Goal: Transaction & Acquisition: Book appointment/travel/reservation

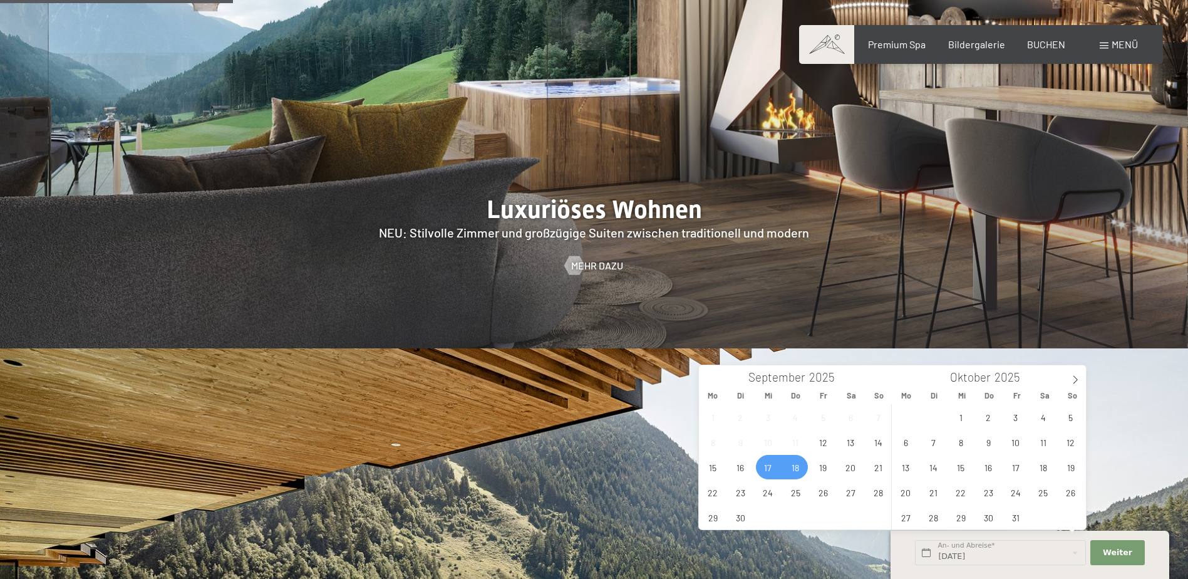
scroll to position [1378, 0]
click at [794, 468] on span "18" at bounding box center [796, 467] width 24 height 24
type input "Mi. 17.09.2025 - Do. 18.09.2025"
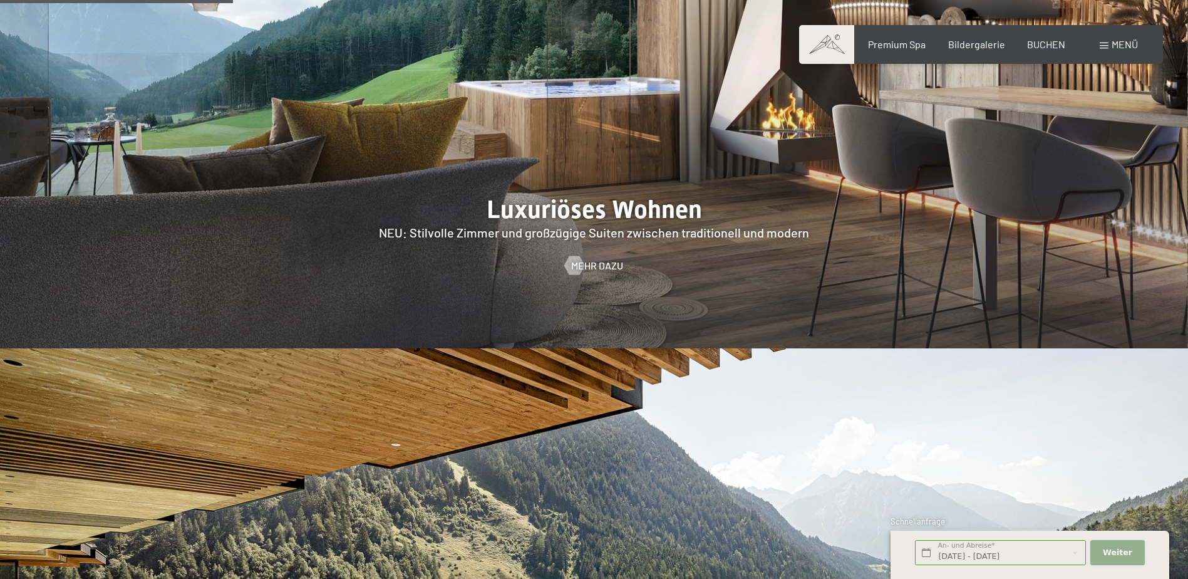
click at [1119, 547] on button "Weiter Adressfelder ausblenden" at bounding box center [1117, 553] width 54 height 26
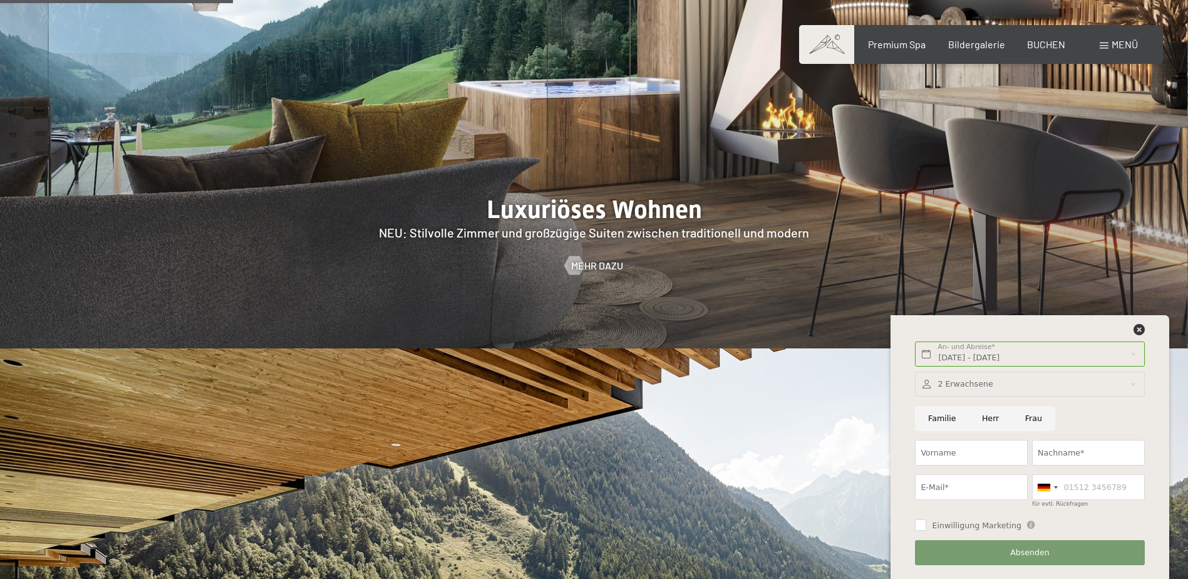
click at [1035, 418] on input "Frau" at bounding box center [1033, 419] width 43 height 26
radio input "true"
click at [951, 457] on input "Vorname" at bounding box center [971, 453] width 113 height 26
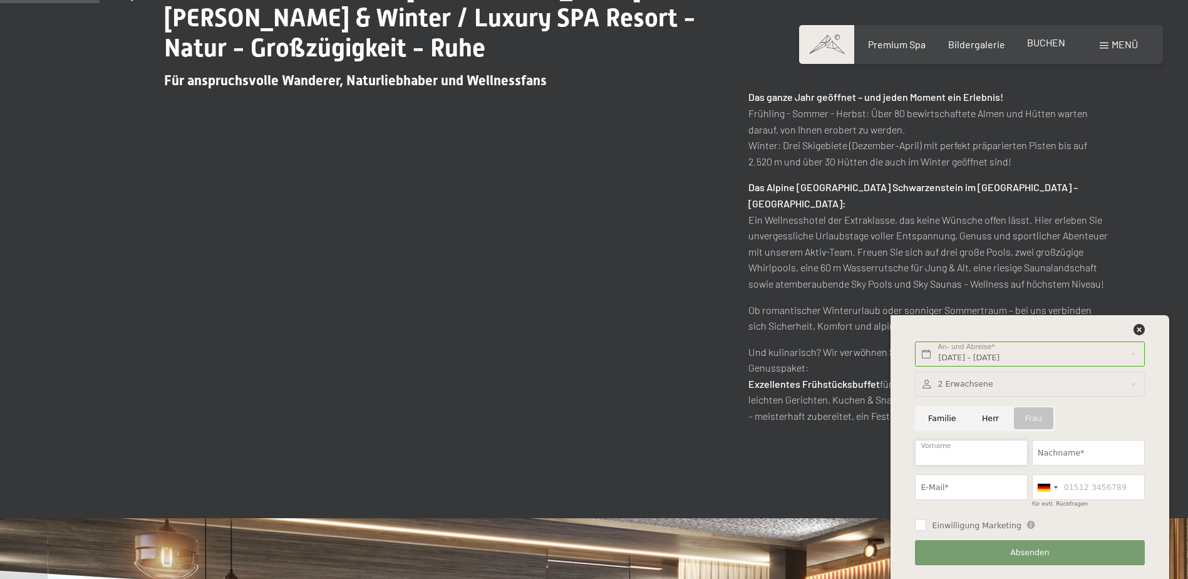
scroll to position [564, 0]
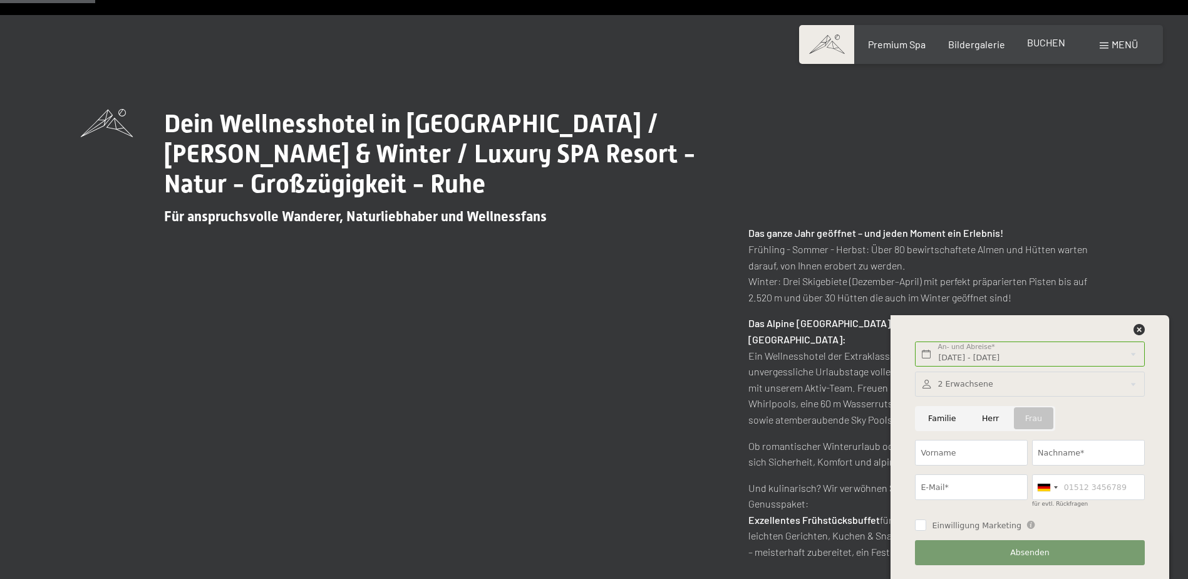
click at [1043, 42] on span "BUCHEN" at bounding box center [1046, 42] width 38 height 12
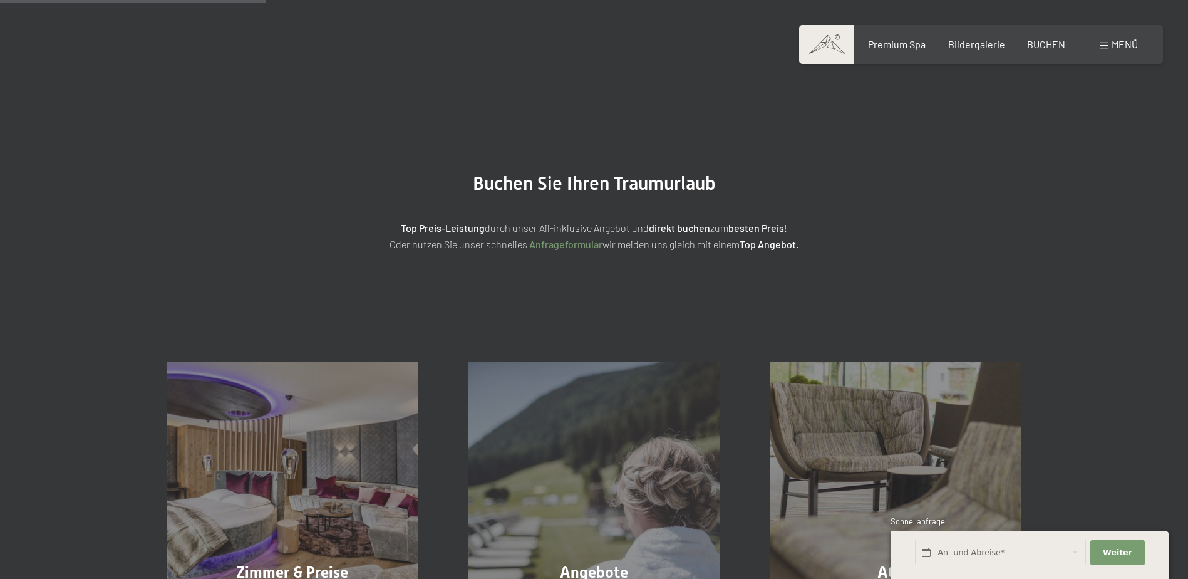
scroll to position [125, 0]
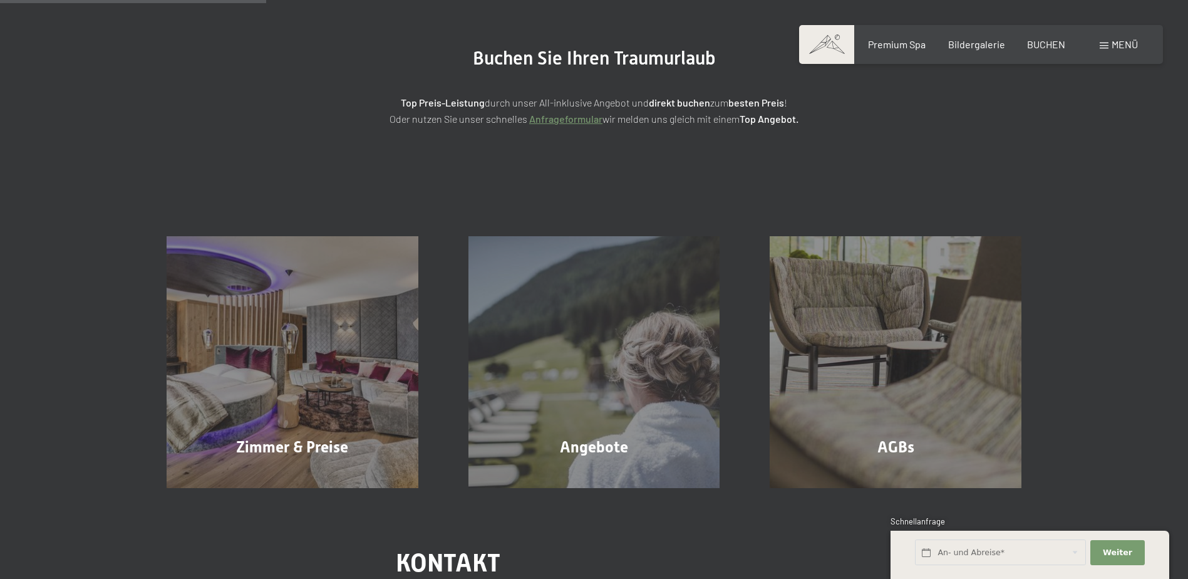
click at [266, 340] on div "Zimmer & Preise Mehr erfahren" at bounding box center [293, 362] width 302 height 252
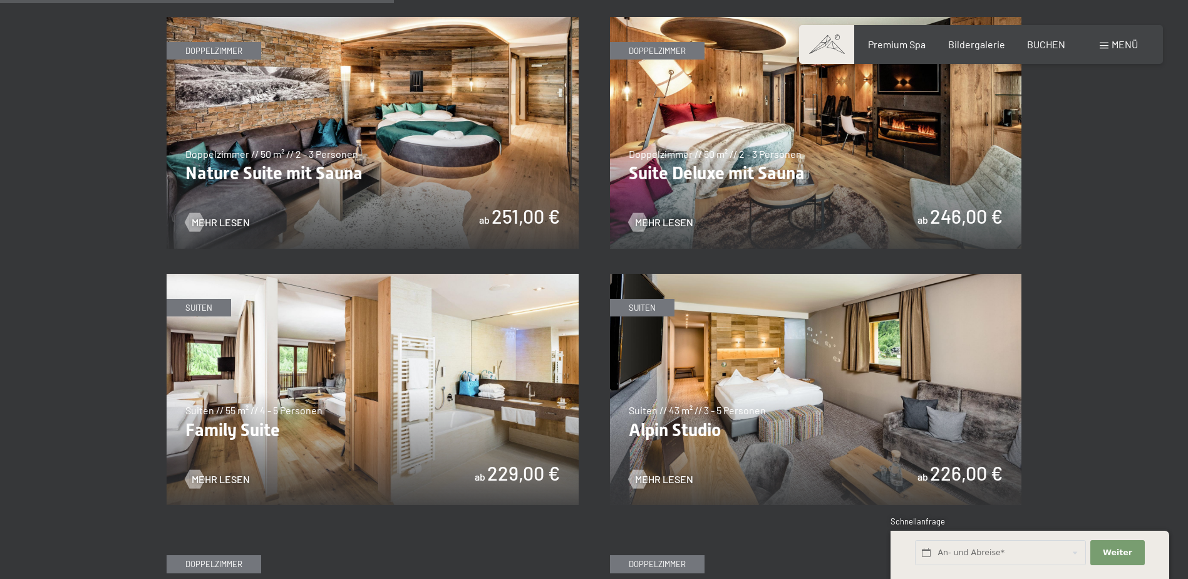
scroll to position [1566, 0]
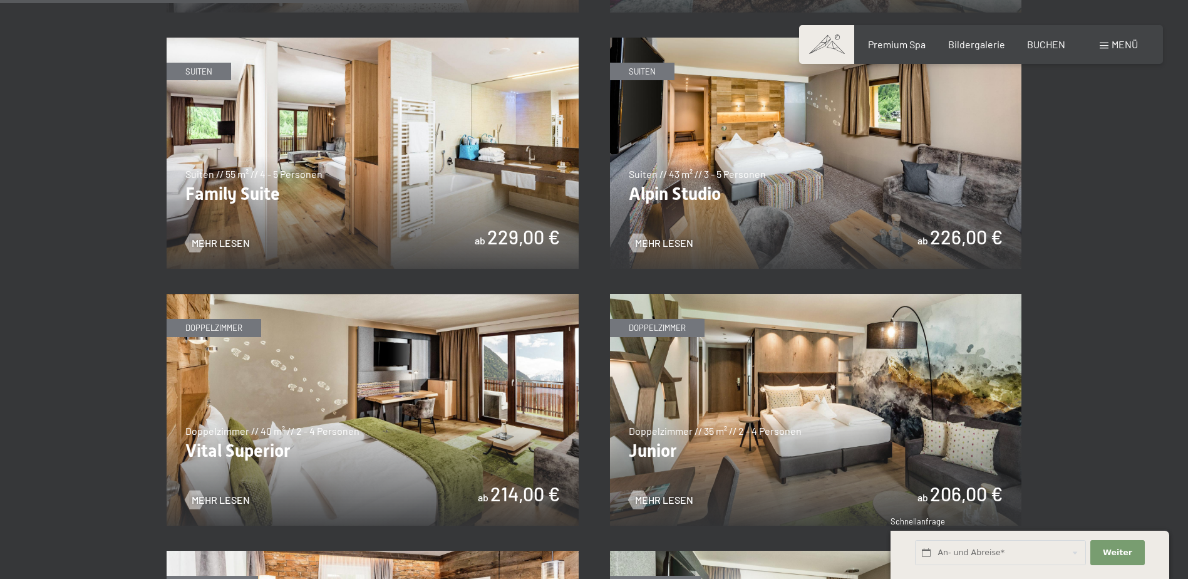
click at [752, 428] on img at bounding box center [816, 410] width 412 height 232
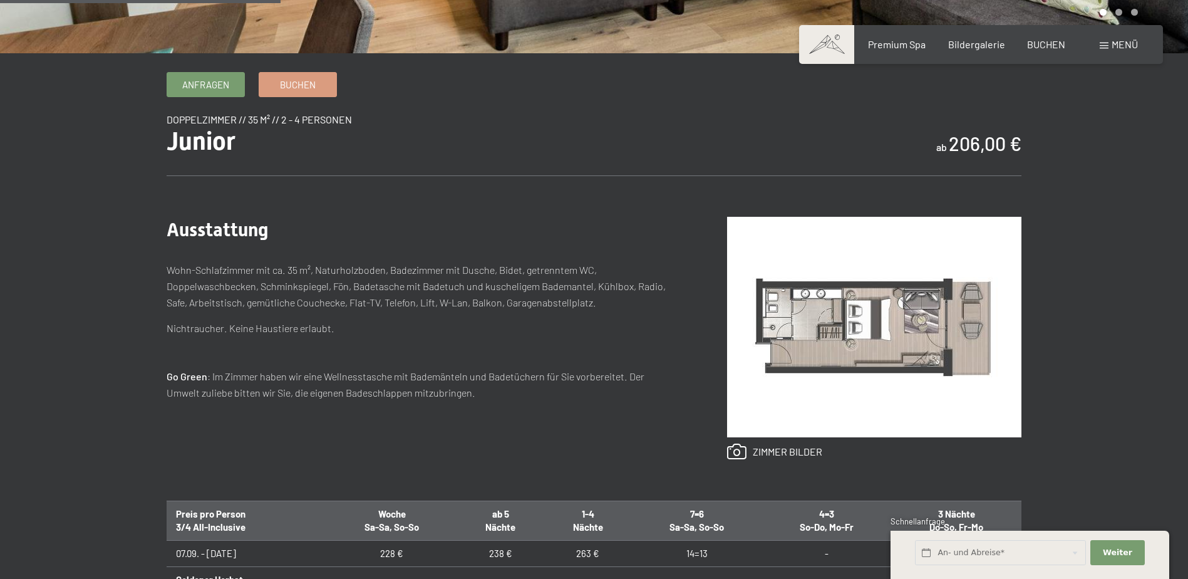
scroll to position [376, 0]
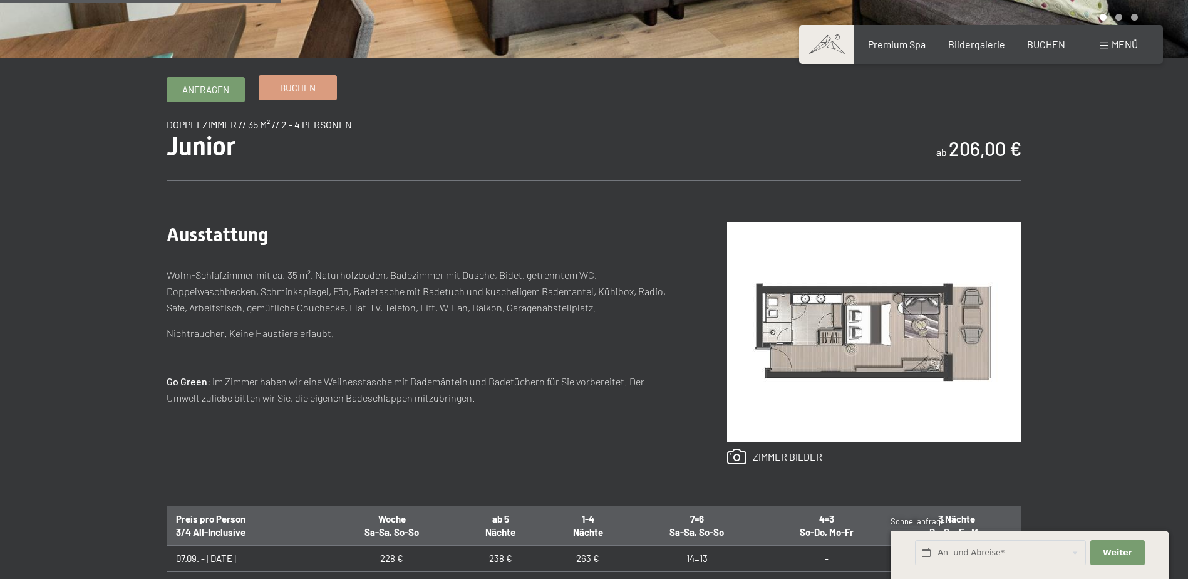
click at [312, 100] on link "Buchen" at bounding box center [297, 88] width 77 height 24
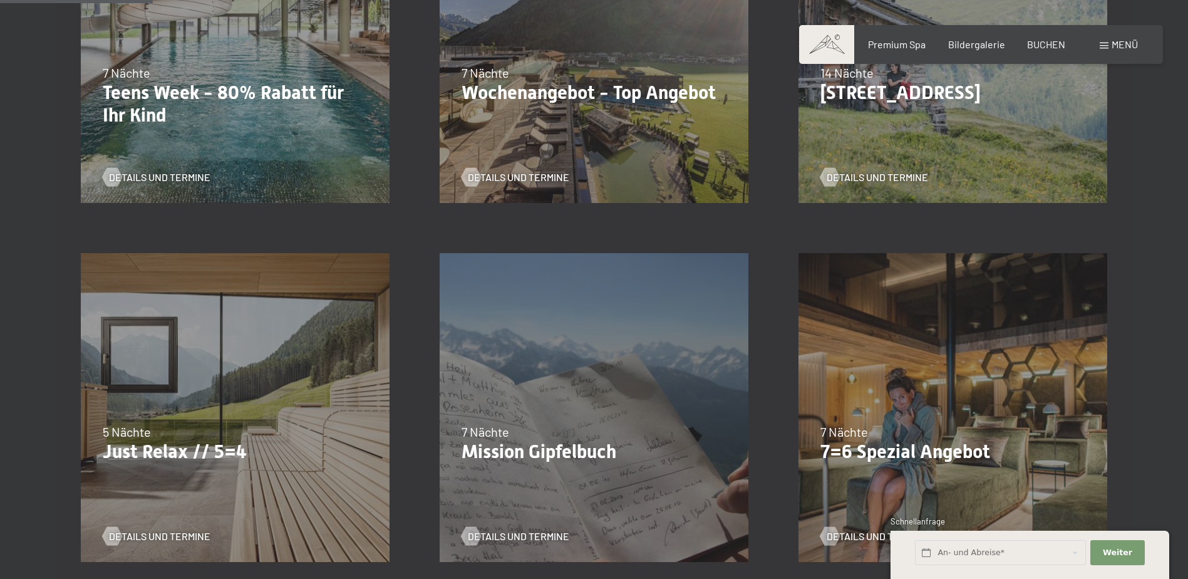
scroll to position [185, 0]
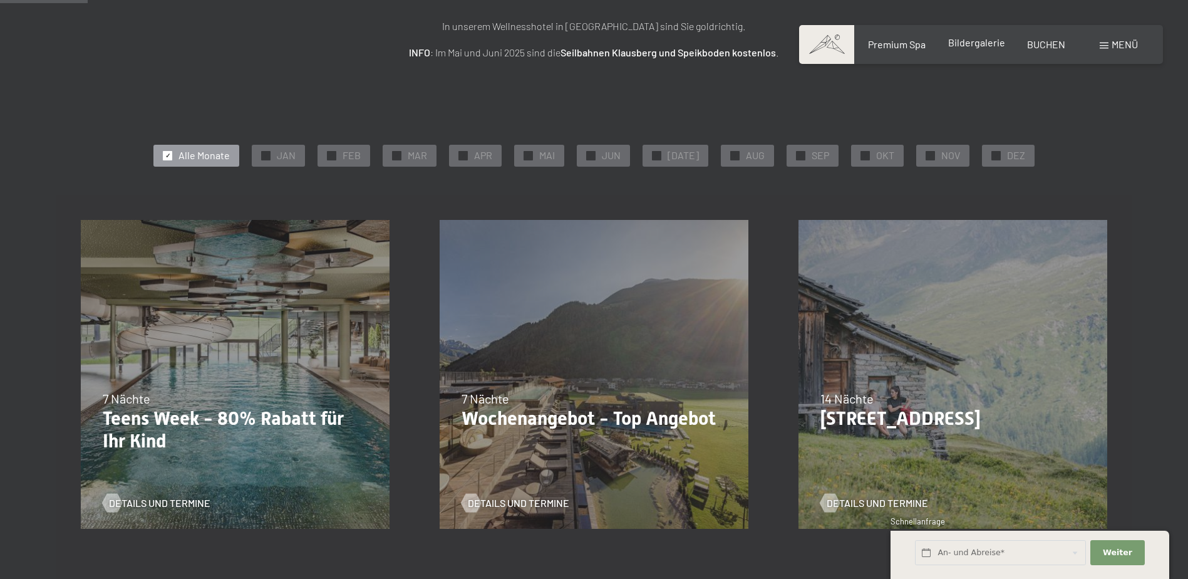
click at [968, 43] on span "Bildergalerie" at bounding box center [976, 42] width 57 height 12
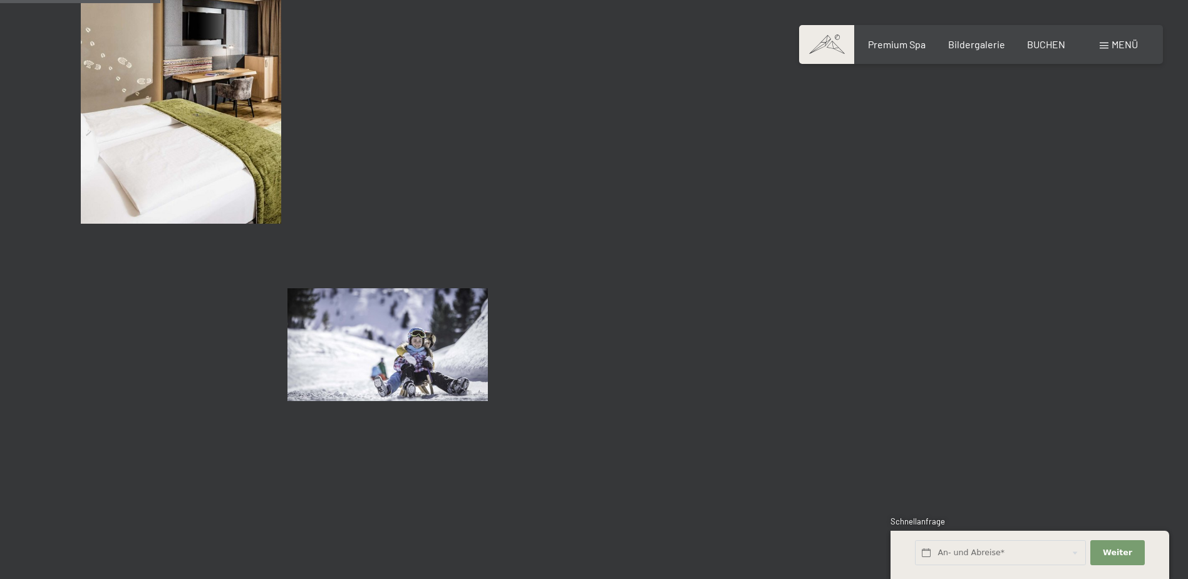
scroll to position [2380, 0]
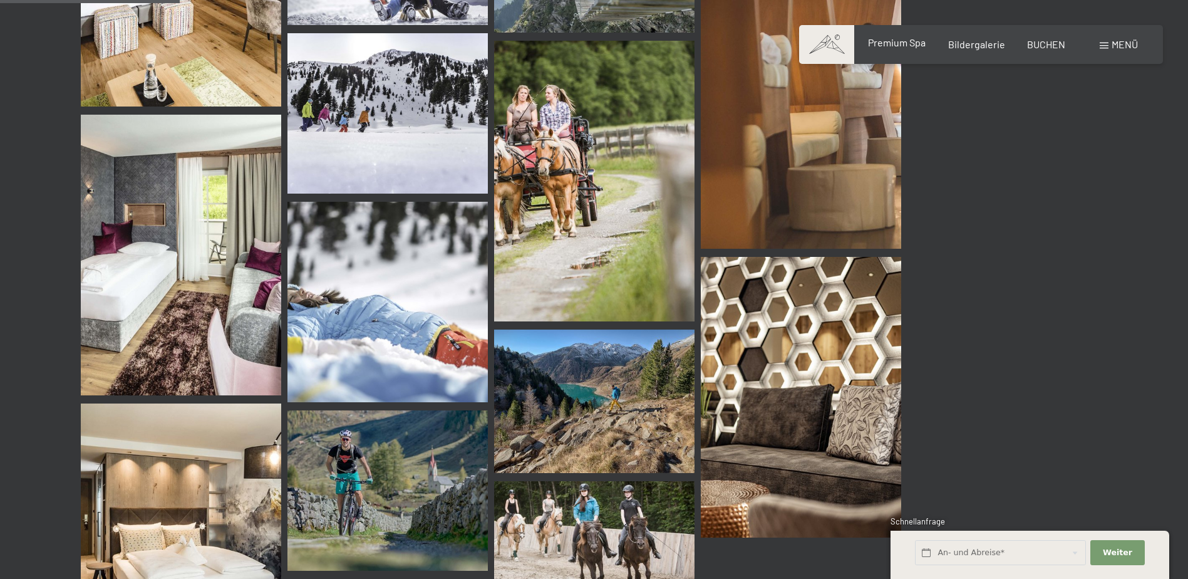
click at [887, 41] on span "Premium Spa" at bounding box center [897, 42] width 58 height 12
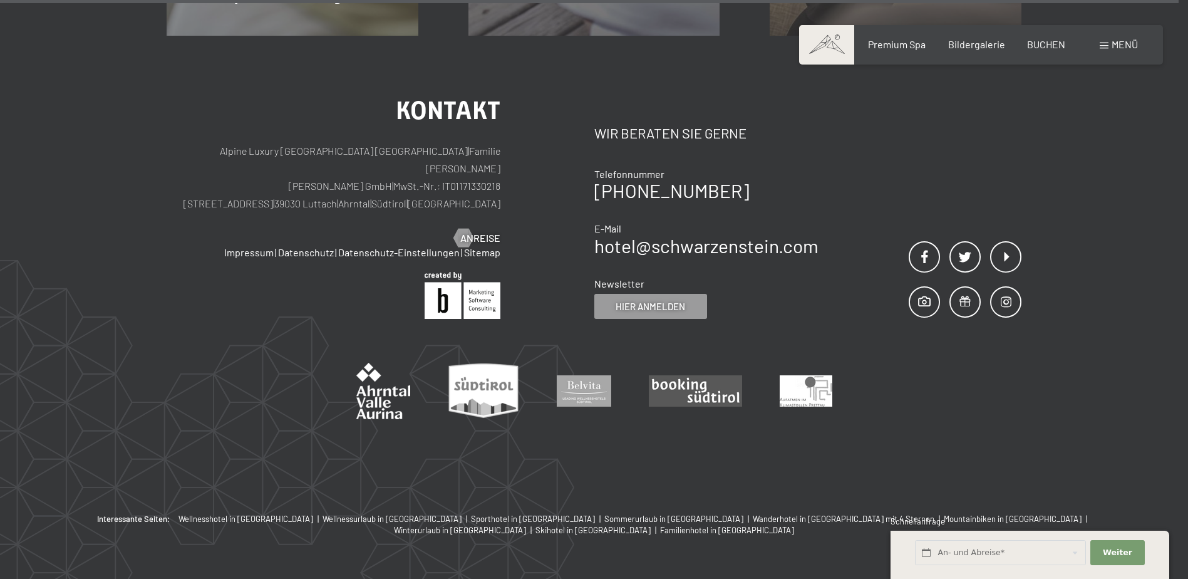
scroll to position [7967, 0]
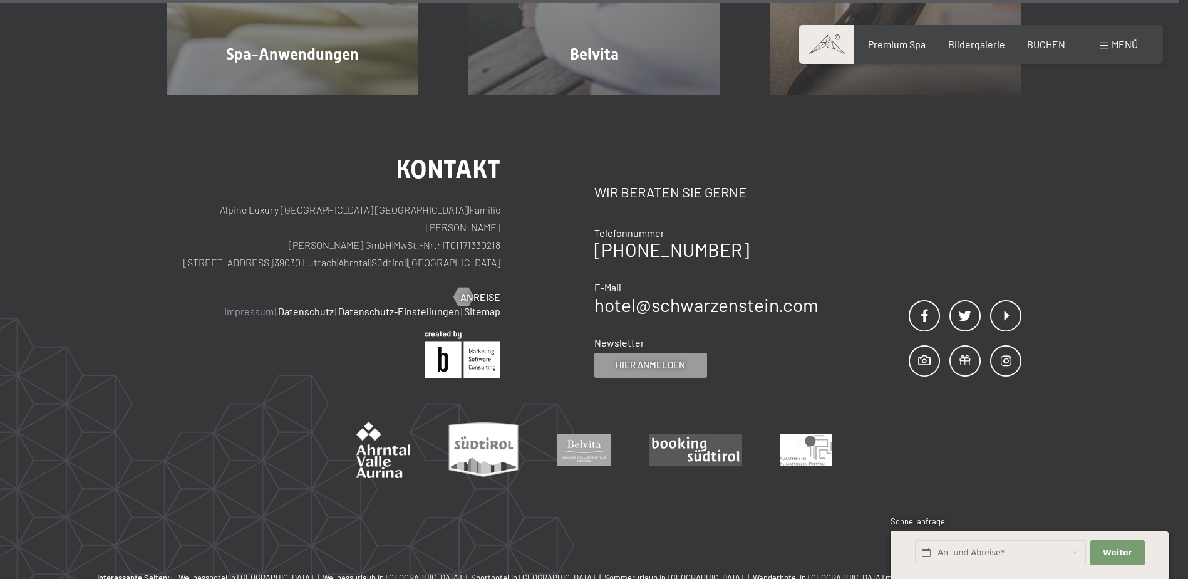
click at [251, 305] on link "Impressum" at bounding box center [248, 311] width 49 height 12
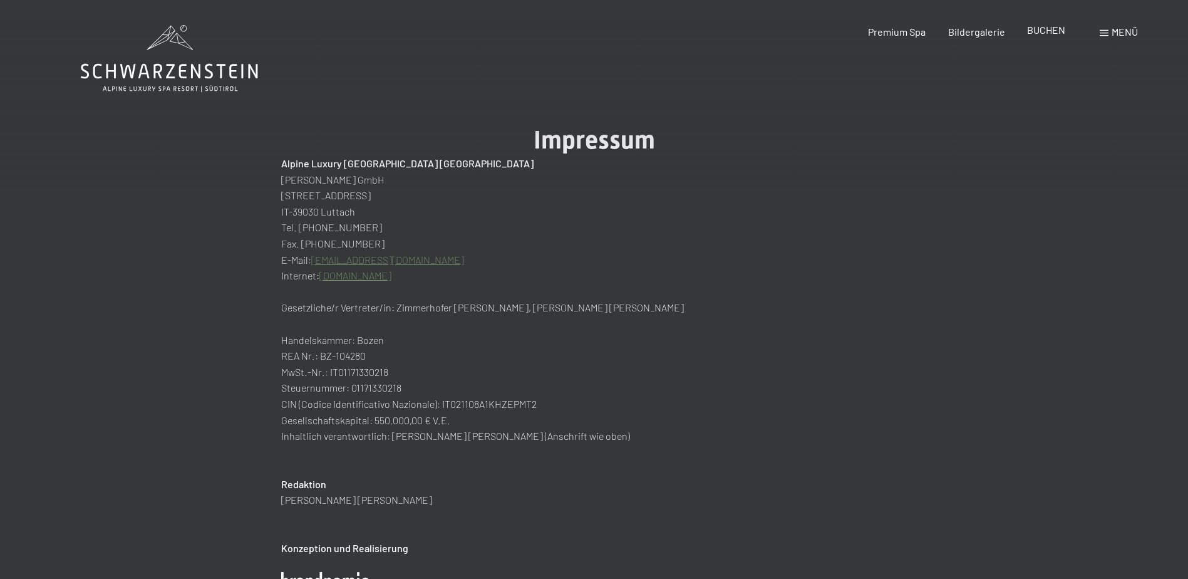
click at [1064, 31] on span "BUCHEN" at bounding box center [1046, 30] width 38 height 12
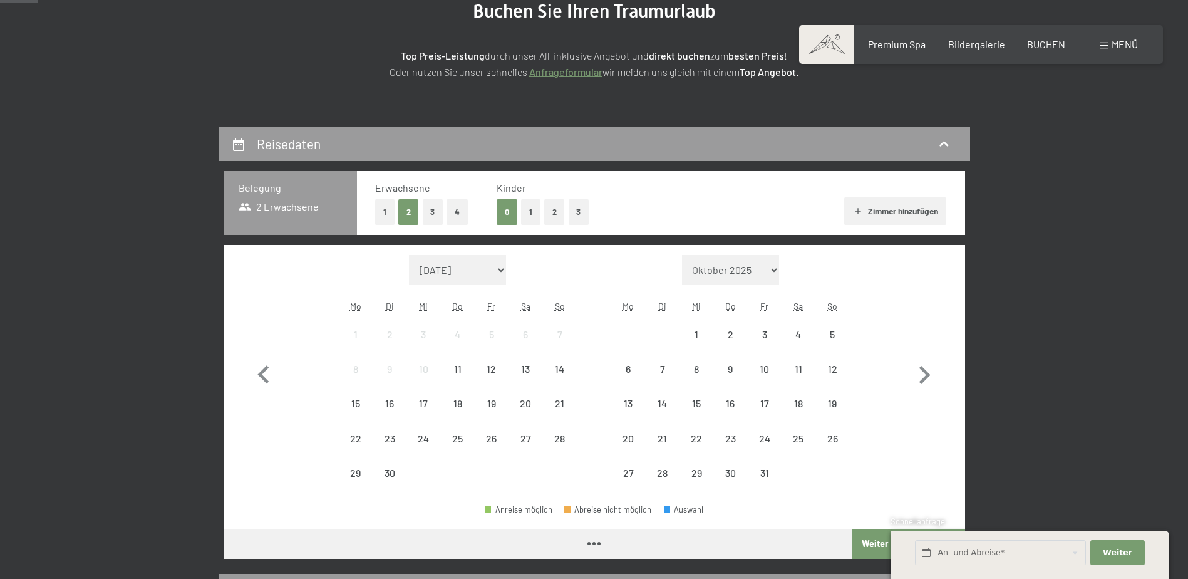
scroll to position [251, 0]
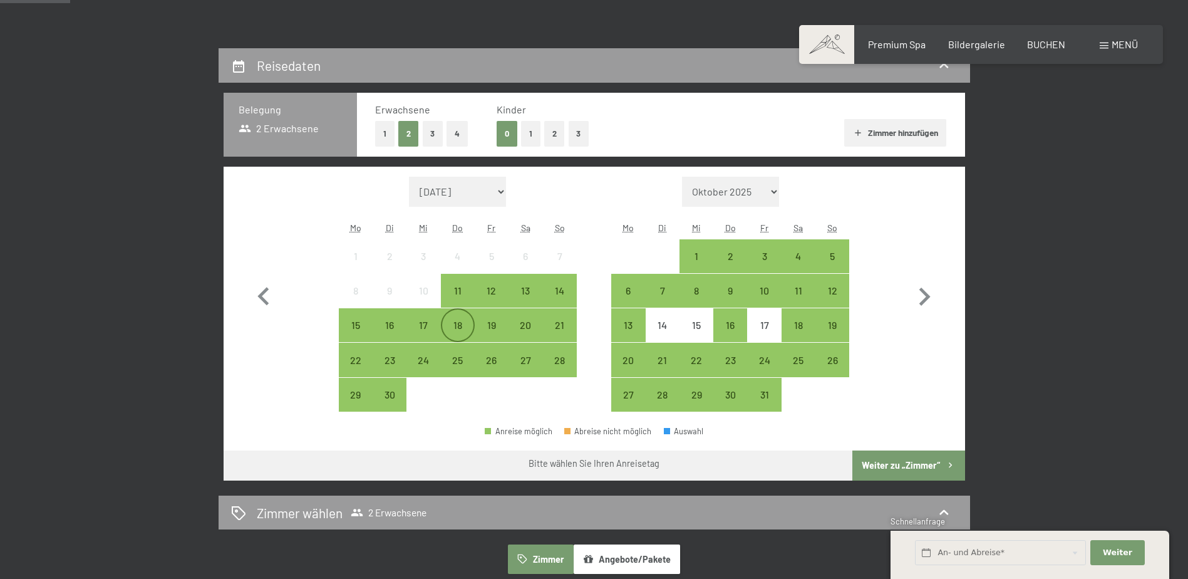
click at [455, 326] on div "18" at bounding box center [457, 335] width 31 height 31
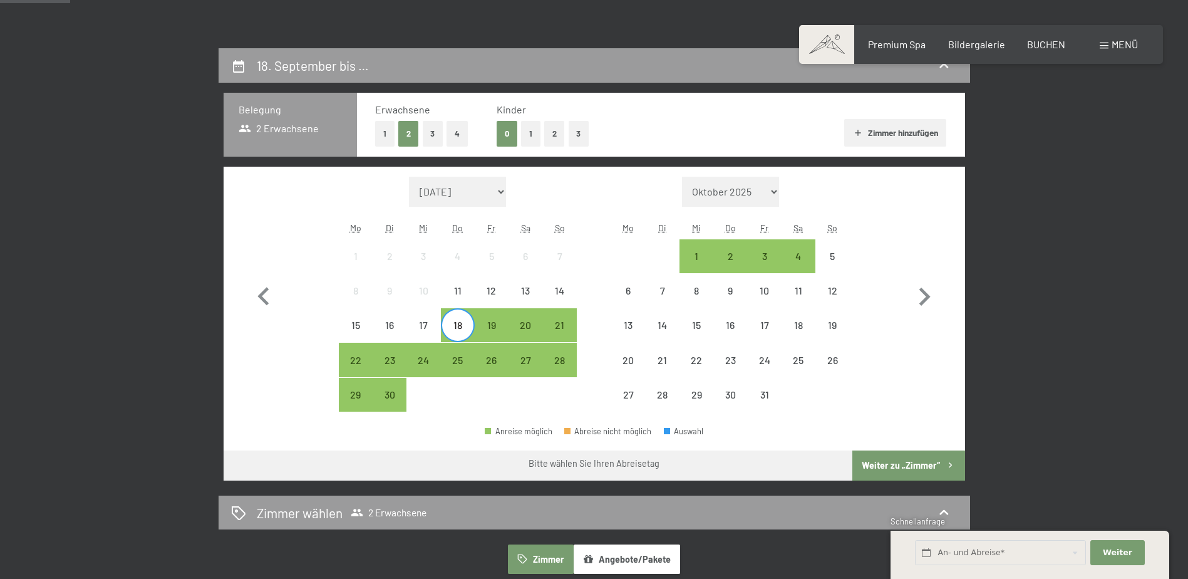
click at [492, 327] on span "Einwilligung Marketing*" at bounding box center [525, 325] width 103 height 13
click at [468, 327] on input "Einwilligung Marketing*" at bounding box center [461, 325] width 13 height 13
click at [494, 330] on span "Einwilligung Marketing*" at bounding box center [525, 325] width 103 height 13
click at [468, 330] on input "Einwilligung Marketing*" at bounding box center [461, 325] width 13 height 13
click at [926, 467] on button "Weiter zu „Zimmer“" at bounding box center [908, 465] width 112 height 30
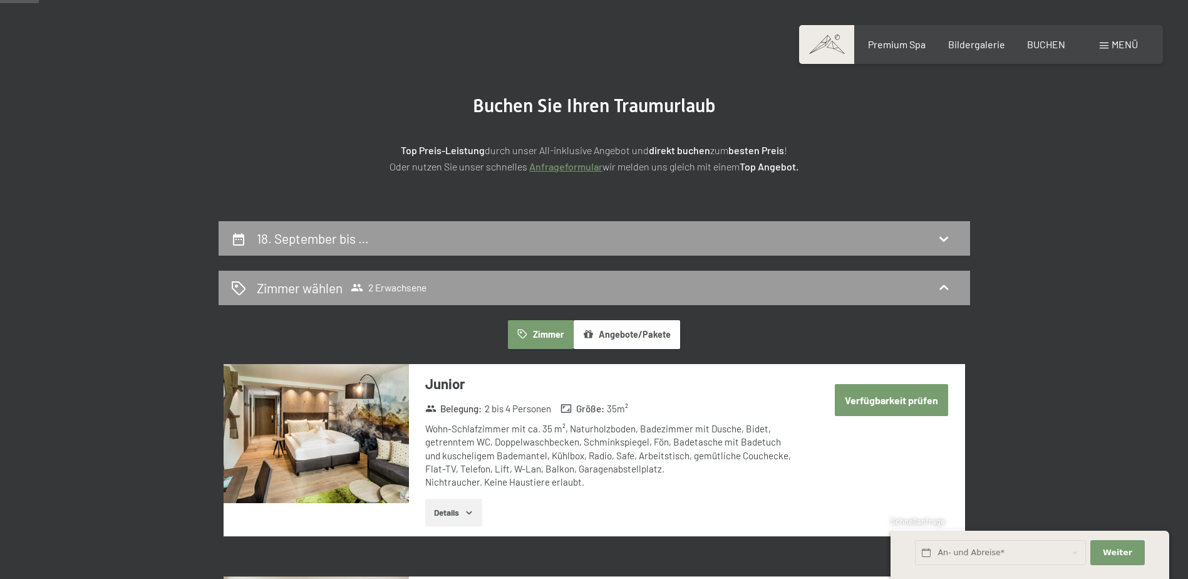
scroll to position [0, 0]
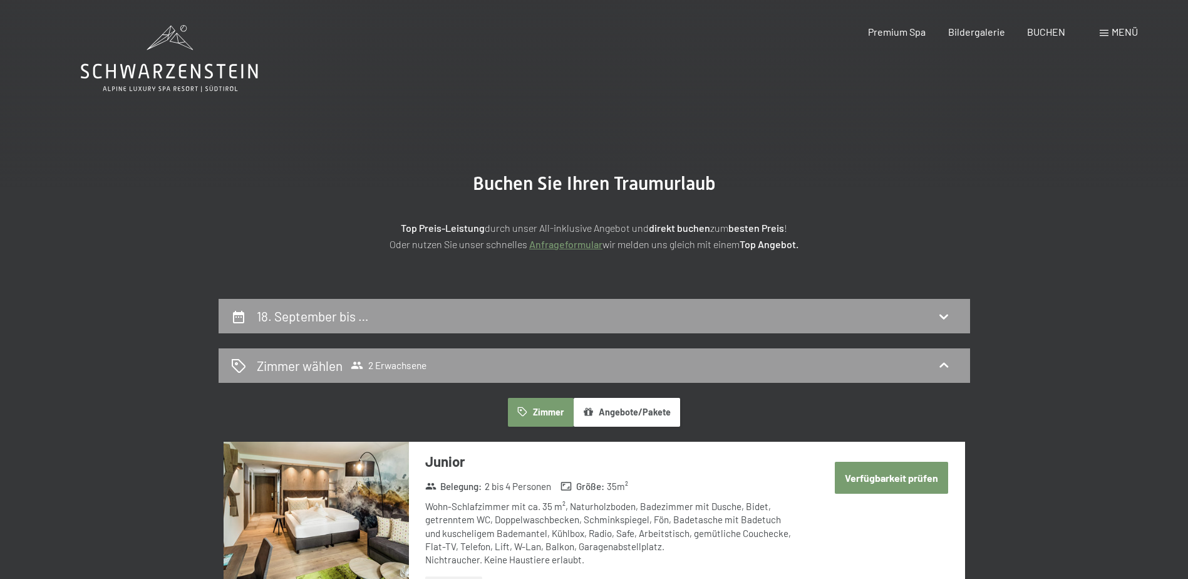
click at [526, 322] on span "Einwilligung Marketing*" at bounding box center [525, 325] width 103 height 13
click at [468, 322] on input "Einwilligung Marketing*" at bounding box center [461, 325] width 13 height 13
checkbox input "false"
click at [436, 328] on div "18. September bis …" at bounding box center [595, 316] width 752 height 34
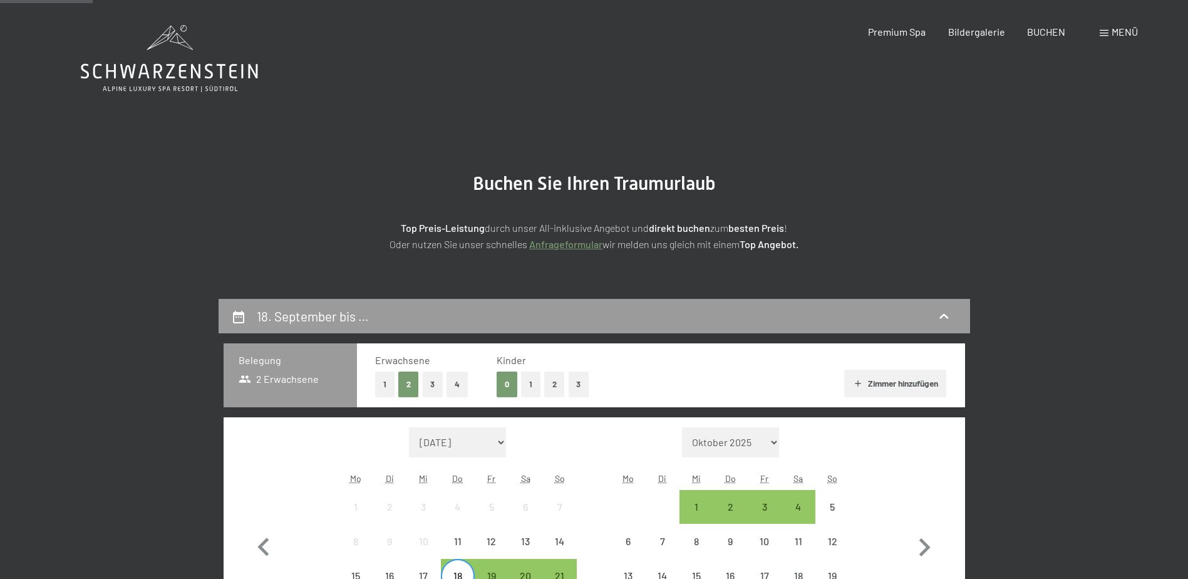
scroll to position [299, 0]
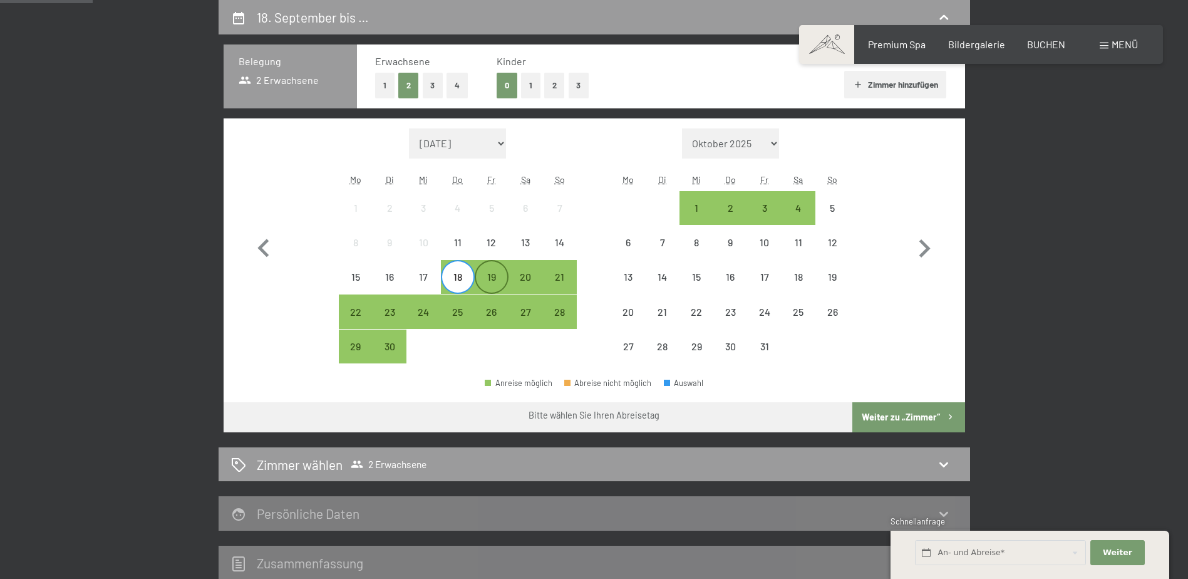
click at [504, 283] on div "19" at bounding box center [491, 287] width 31 height 31
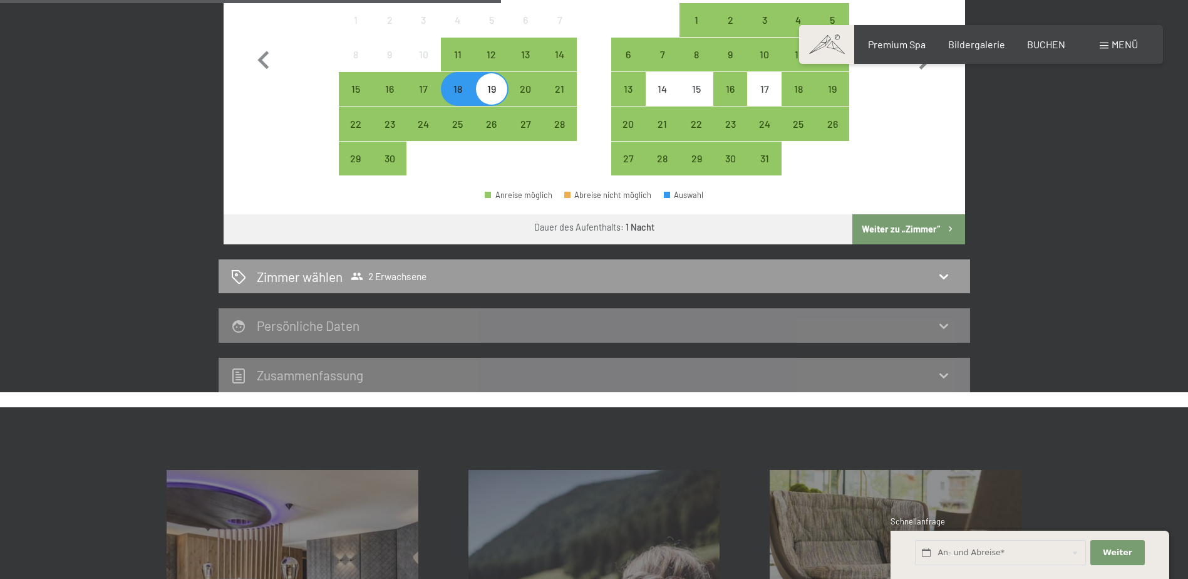
click at [920, 223] on button "Weiter zu „Zimmer“" at bounding box center [908, 229] width 112 height 30
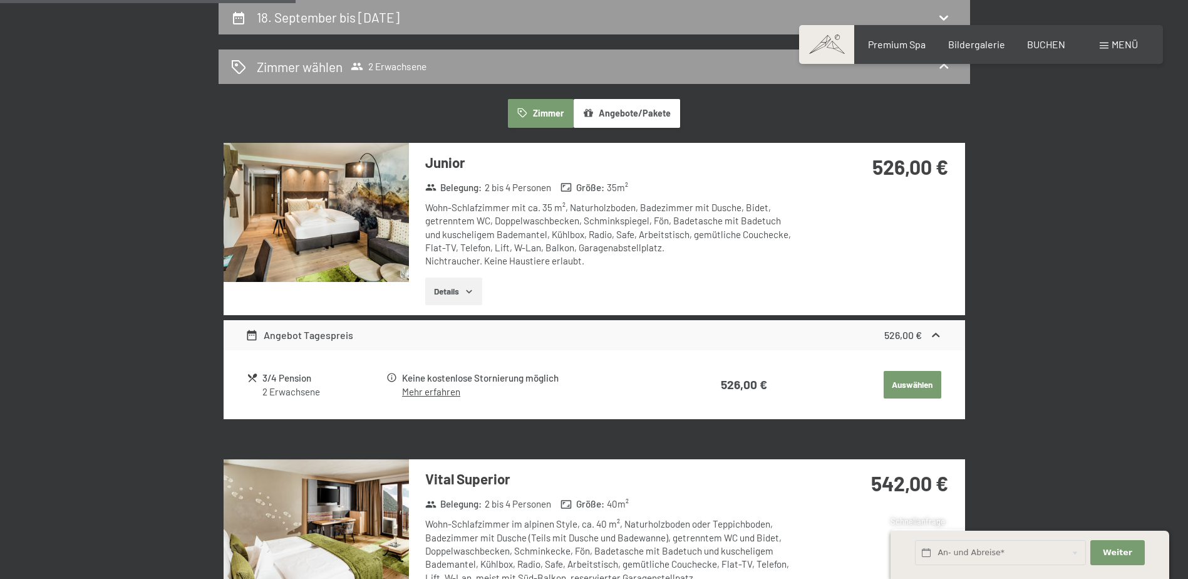
click at [473, 289] on icon "button" at bounding box center [469, 291] width 10 height 10
